Goal: Task Accomplishment & Management: Use online tool/utility

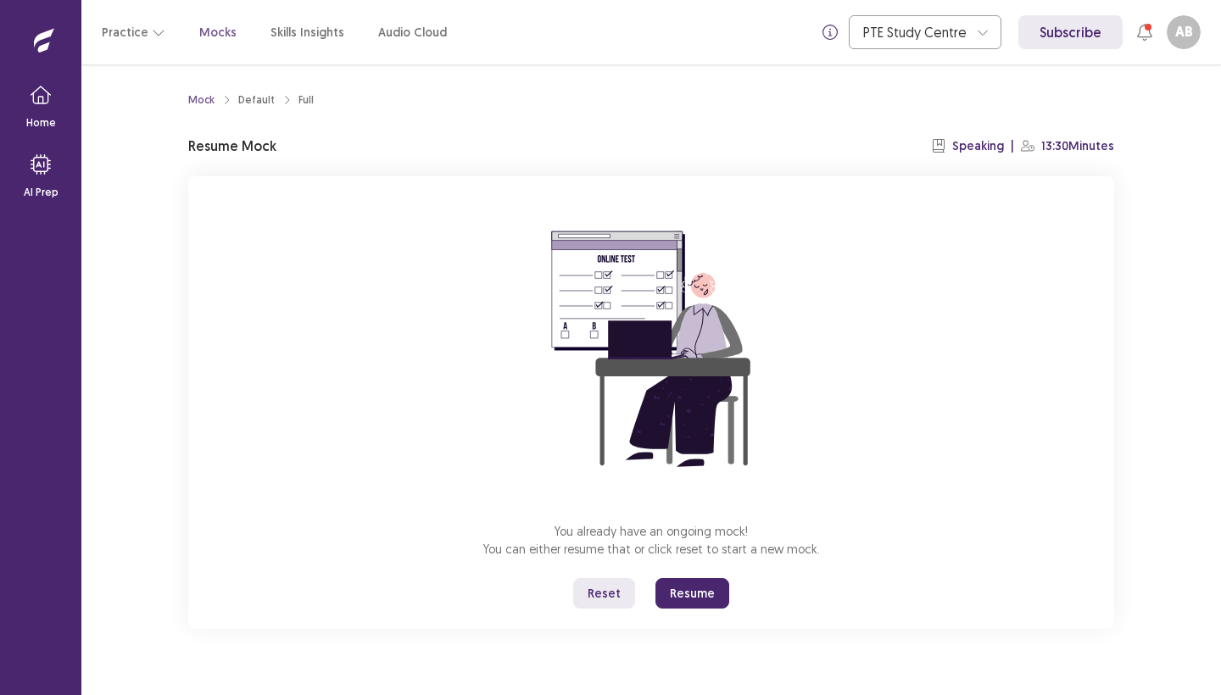
click at [684, 596] on button "Resume" at bounding box center [692, 593] width 74 height 31
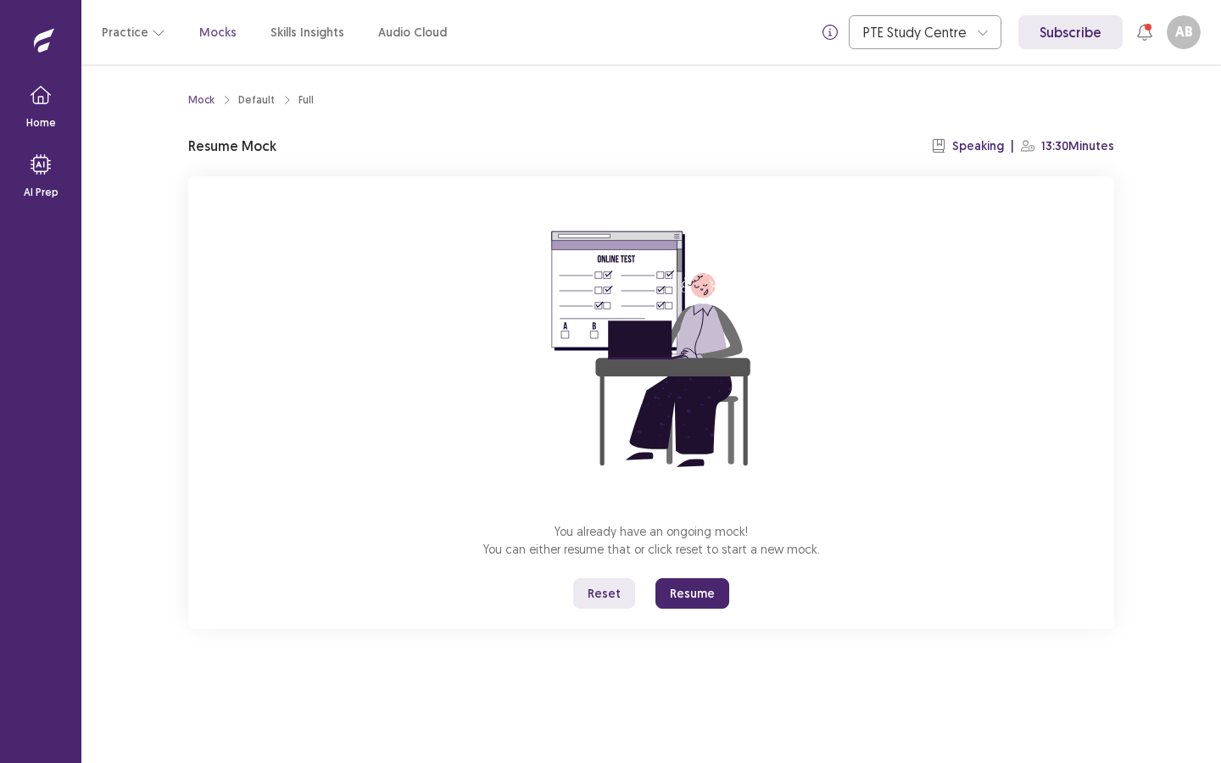
click at [701, 597] on button "Resume" at bounding box center [692, 593] width 74 height 31
click at [296, 28] on p "Skills Insights" at bounding box center [307, 33] width 74 height 18
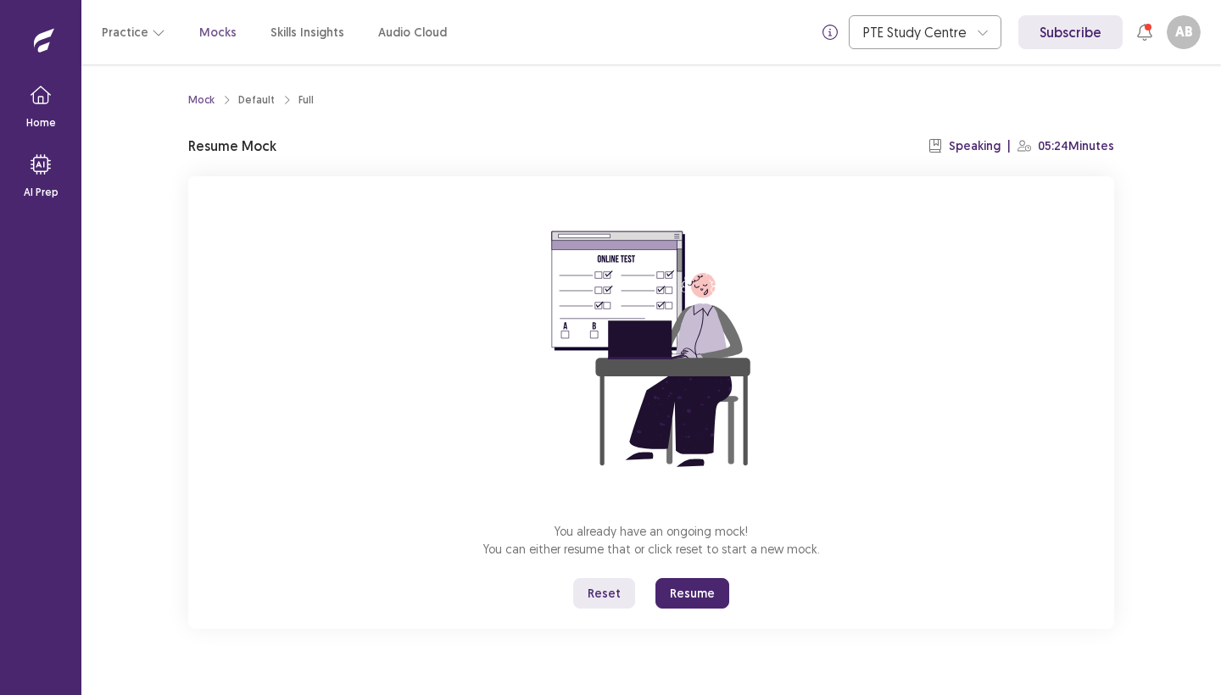
click at [693, 599] on button "Resume" at bounding box center [692, 593] width 74 height 31
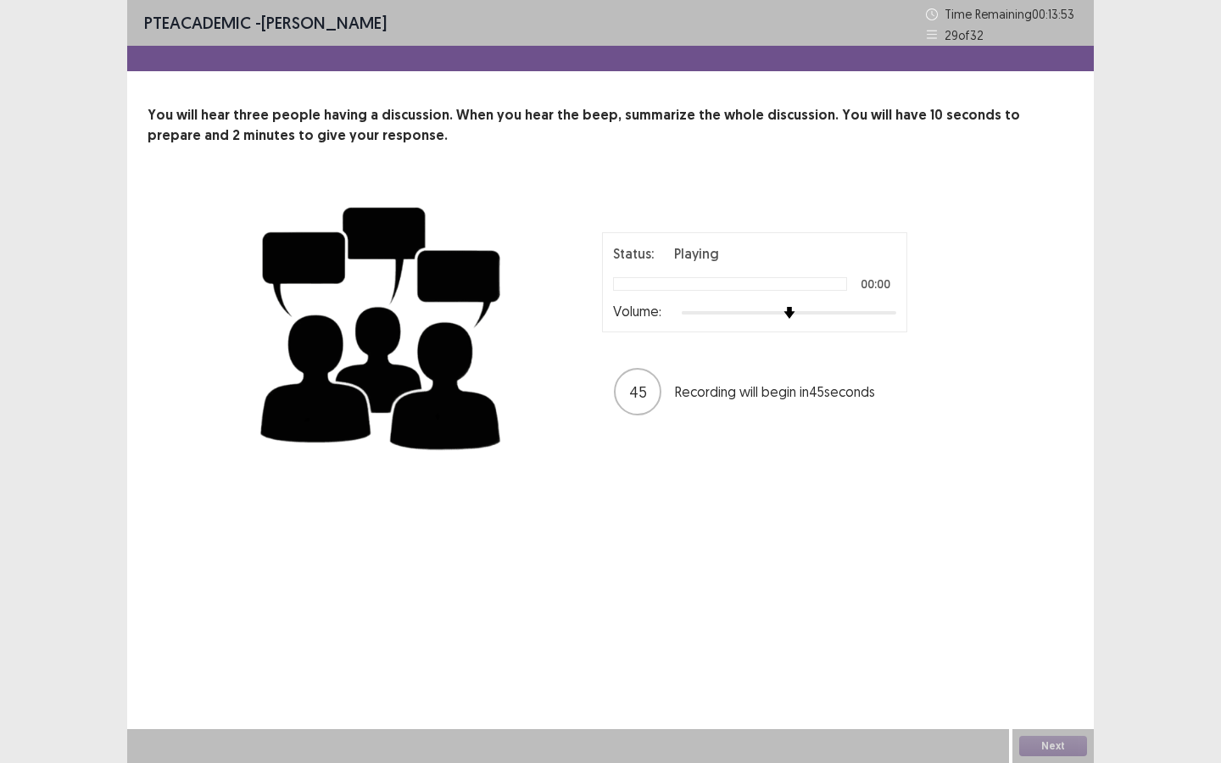
click at [973, 229] on div "Status: Playing 00:00 Volume: 45 Recording will begin in 45 seconds" at bounding box center [611, 325] width 926 height 277
click at [1072, 694] on button "Next" at bounding box center [1053, 746] width 68 height 20
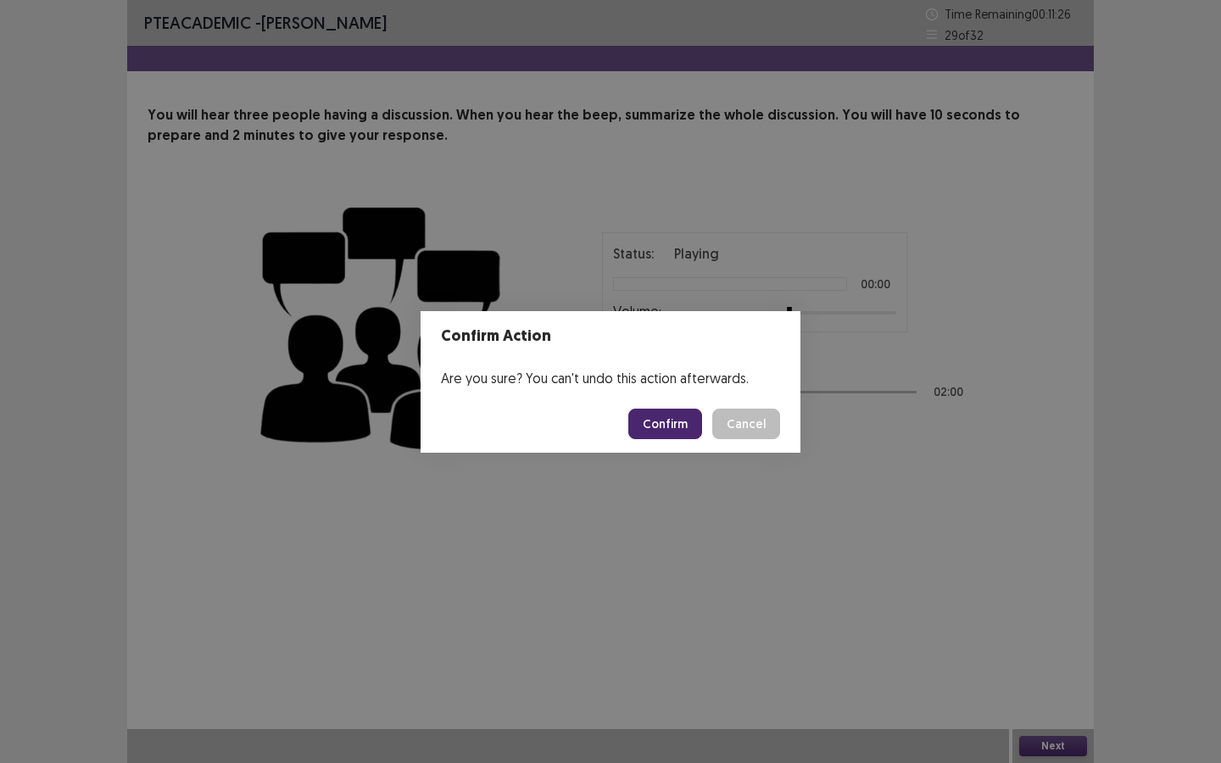
click at [656, 421] on button "Confirm" at bounding box center [665, 424] width 74 height 31
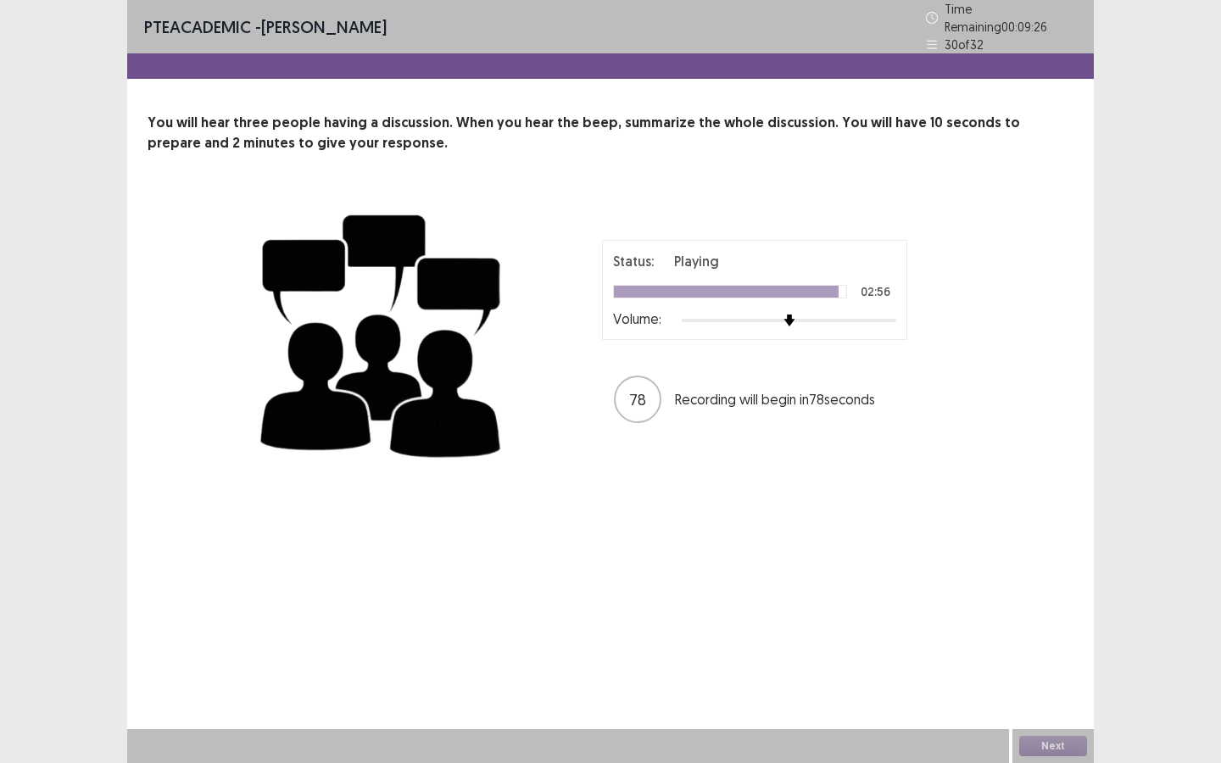
click at [640, 316] on p "Volume:" at bounding box center [637, 319] width 48 height 20
click at [640, 335] on div "Status: Playing 02:56 Volume: 78 Recording will begin in 78 seconds" at bounding box center [755, 332] width 424 height 185
click at [432, 237] on img at bounding box center [381, 332] width 254 height 277
click at [394, 249] on img at bounding box center [381, 332] width 254 height 277
drag, startPoint x: 640, startPoint y: 384, endPoint x: 239, endPoint y: 2, distance: 554.2
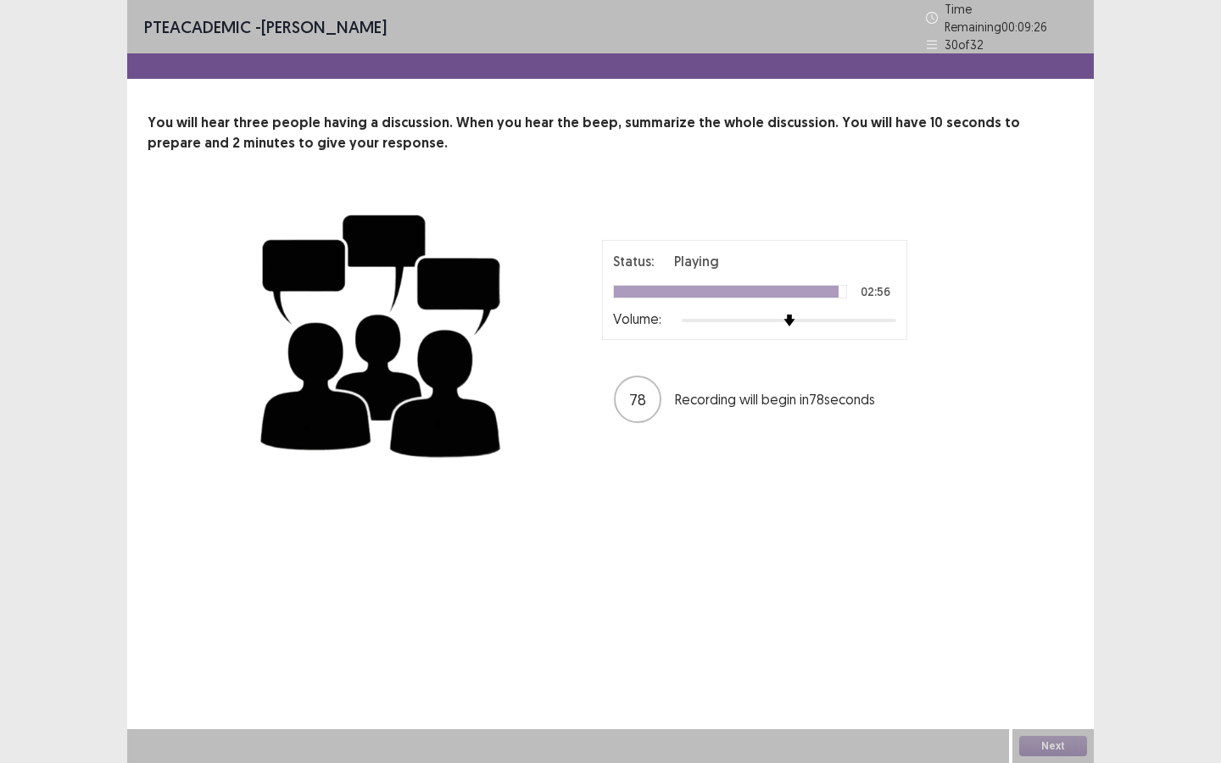
click at [502, 181] on div "You will hear three people having a discussion. When you hear the beep, summari…" at bounding box center [610, 292] width 967 height 359
click at [506, 194] on img at bounding box center [381, 332] width 254 height 277
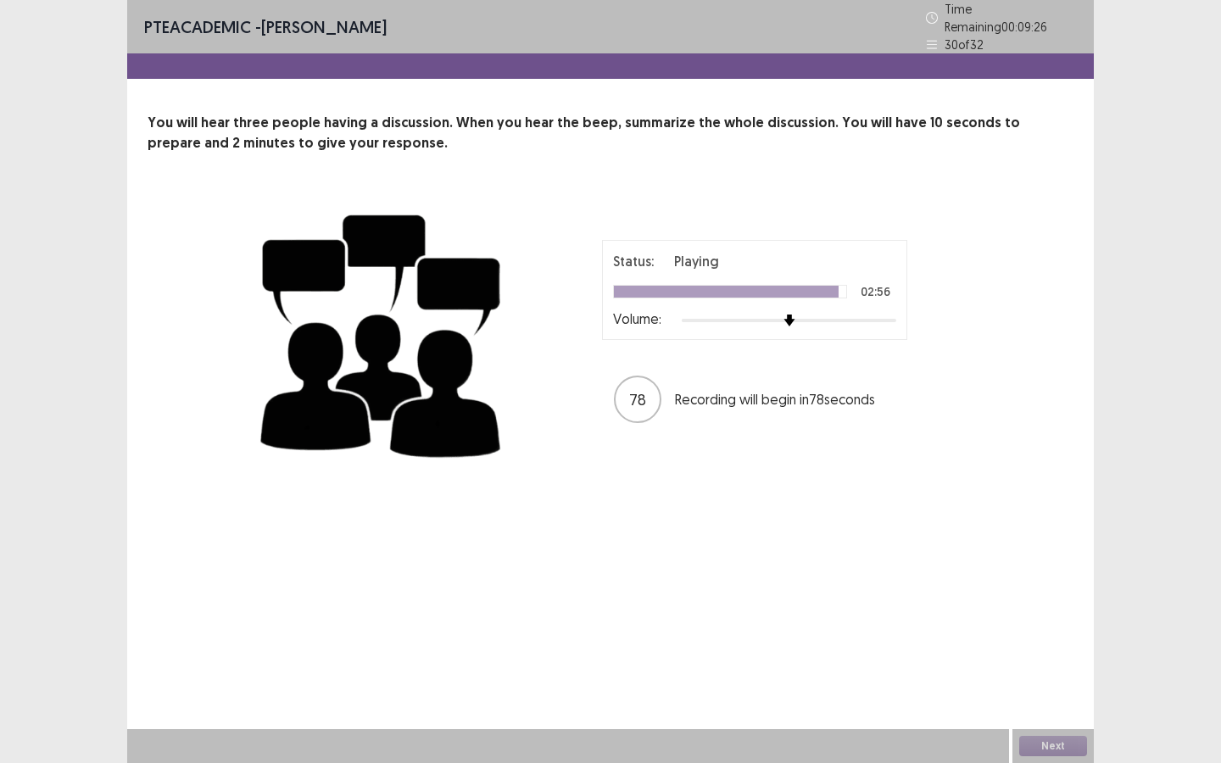
click at [1065, 694] on div "Next" at bounding box center [1052, 746] width 81 height 34
click at [458, 134] on p "You will hear three people having a discussion. When you hear the beep, summari…" at bounding box center [611, 133] width 926 height 41
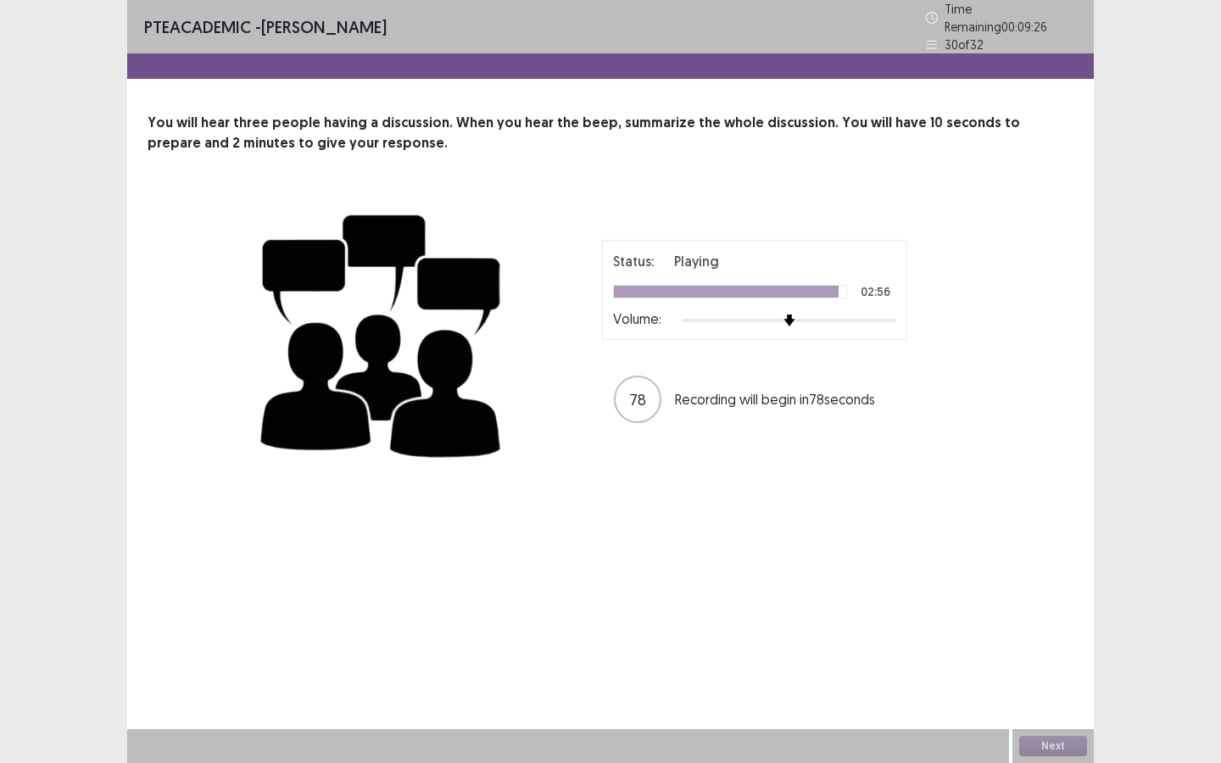
click at [458, 134] on p "You will hear three people having a discussion. When you hear the beep, summari…" at bounding box center [611, 133] width 926 height 41
click at [239, 2] on html "PTE academic - [PERSON_NAME] Time Remaining 00 : 09 : 26 30 of 32 You will hear…" at bounding box center [610, 381] width 1221 height 763
drag, startPoint x: 239, startPoint y: 2, endPoint x: 651, endPoint y: 334, distance: 529.4
click at [248, 0] on html "PTE academic - [PERSON_NAME] Time Remaining 00 : 09 : 26 30 of 32 You will hear…" at bounding box center [610, 381] width 1221 height 763
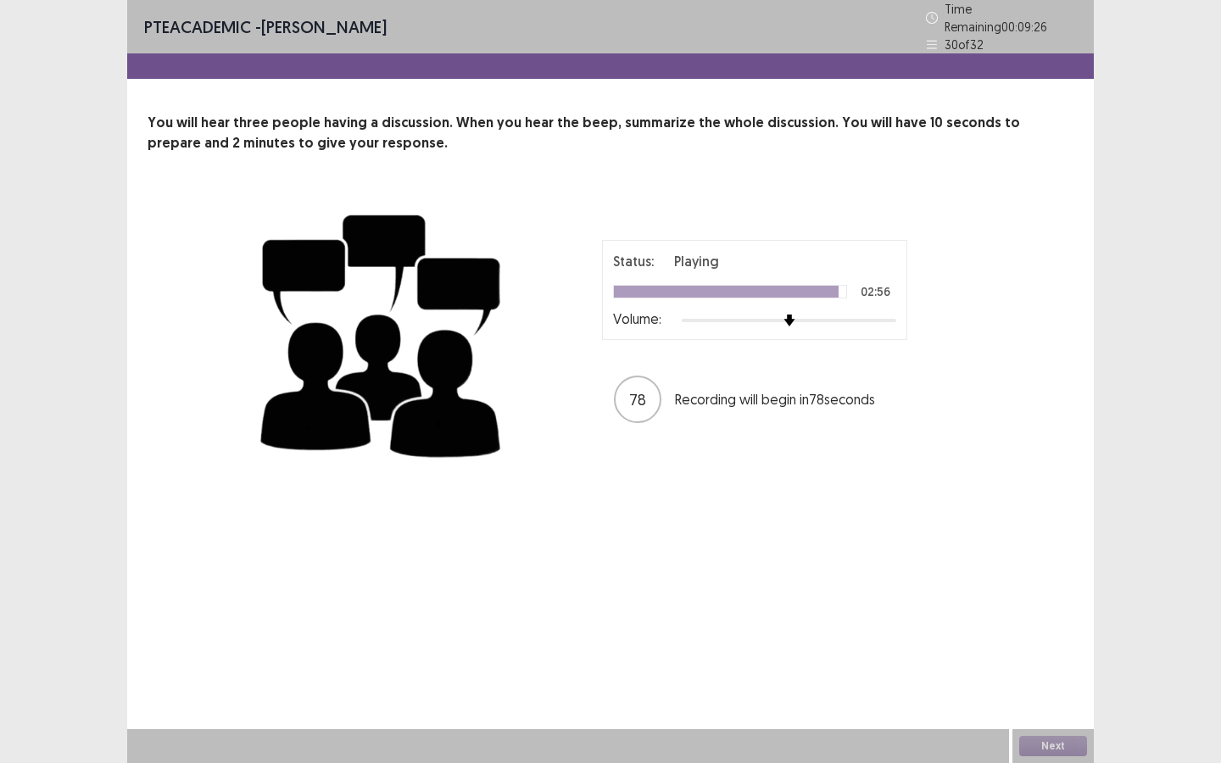
click at [750, 557] on div "PTE academic - [PERSON_NAME] Time Remaining 00 : 09 : 26 30 of 32 You will hear…" at bounding box center [610, 381] width 967 height 763
click at [625, 325] on div "Status: Playing 02:56 Volume:" at bounding box center [754, 290] width 305 height 100
click at [651, 330] on div "Status: Playing 02:56 Volume:" at bounding box center [754, 290] width 305 height 100
click at [651, 334] on div "Status: Playing 02:56 Volume: 78 Recording will begin in 78 seconds" at bounding box center [755, 332] width 424 height 185
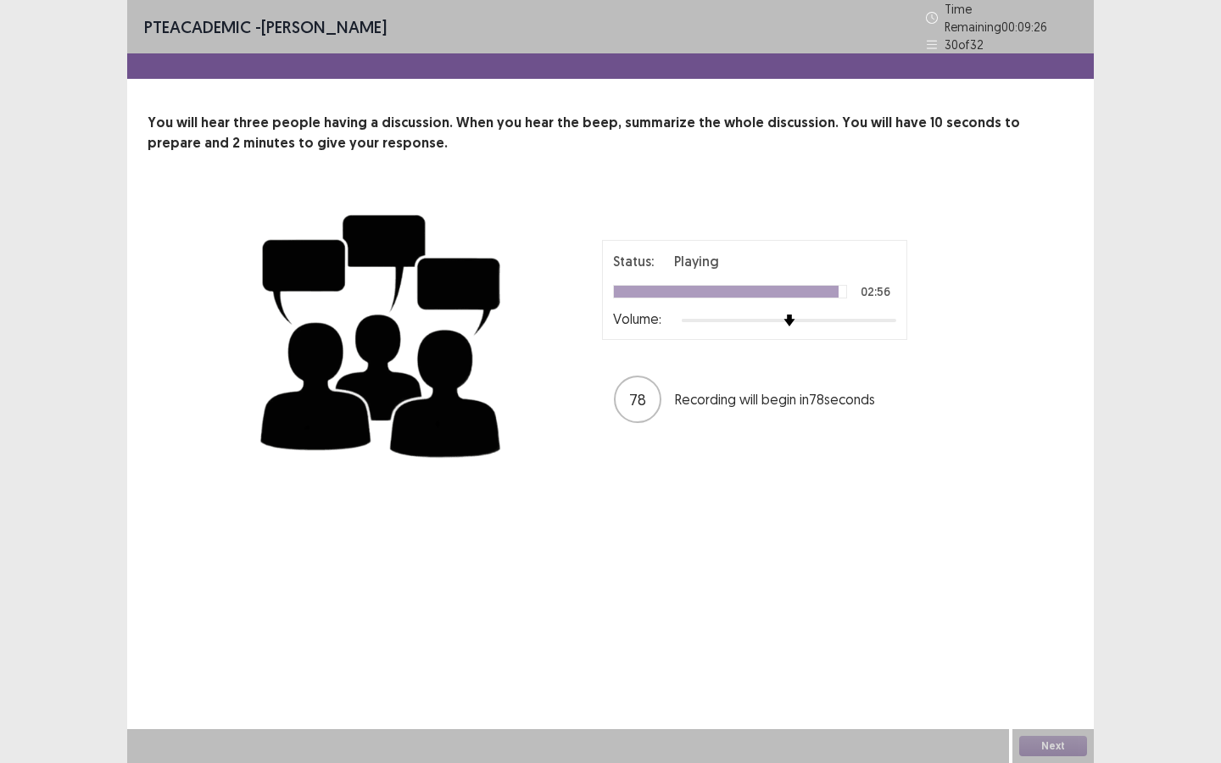
click at [651, 334] on div "Status: Playing 02:56 Volume: 78 Recording will begin in 78 seconds" at bounding box center [755, 332] width 424 height 185
